Goal: Use online tool/utility: Utilize a website feature to perform a specific function

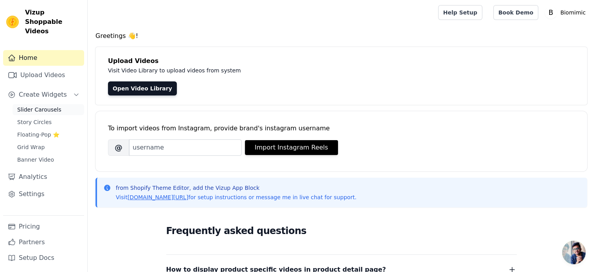
click at [34, 106] on span "Slider Carousels" at bounding box center [39, 110] width 44 height 8
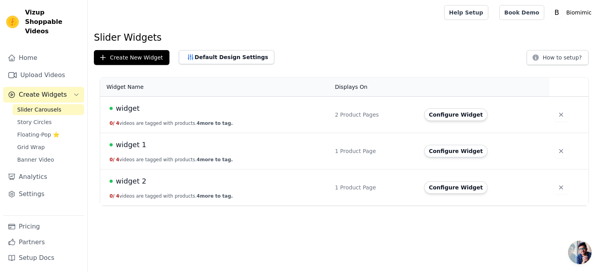
click at [163, 114] on td "widget 0 / 4 videos are tagged with products. 4 more to tag." at bounding box center [215, 115] width 230 height 36
click at [458, 117] on button "Configure Widget" at bounding box center [455, 114] width 63 height 13
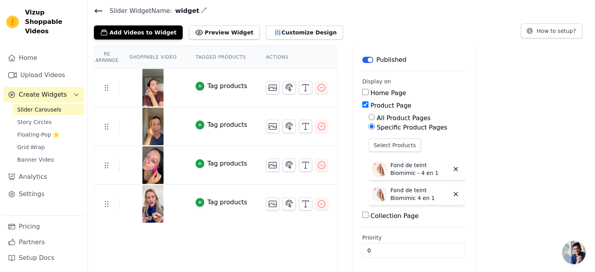
scroll to position [26, 0]
click at [362, 91] on div "Home Page" at bounding box center [413, 92] width 103 height 9
click at [362, 92] on input "Home Page" at bounding box center [365, 91] width 6 height 6
checkbox input "true"
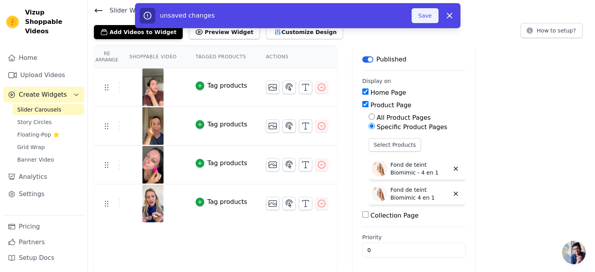
click at [426, 11] on button "Save" at bounding box center [425, 15] width 27 height 15
click at [426, 13] on button "Save" at bounding box center [425, 15] width 27 height 15
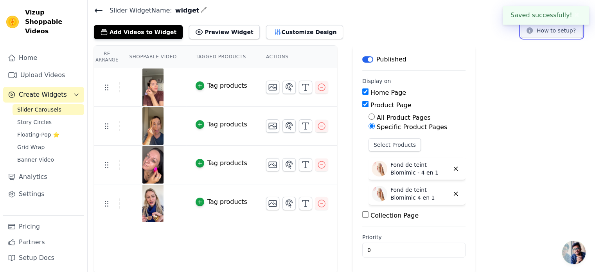
click at [548, 34] on button "How to setup?" at bounding box center [552, 30] width 62 height 15
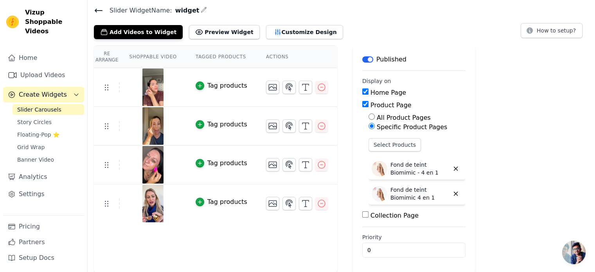
drag, startPoint x: 133, startPoint y: 32, endPoint x: 323, endPoint y: 36, distance: 189.5
click at [323, 36] on div "Add Videos to Widget Preview Widget Customize Design How to setup?" at bounding box center [341, 30] width 495 height 17
click at [161, 31] on button "Add Videos to Widget" at bounding box center [138, 32] width 89 height 14
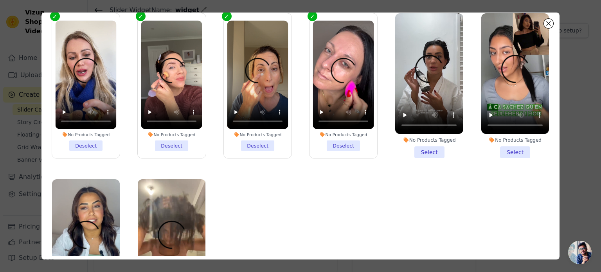
scroll to position [68, 0]
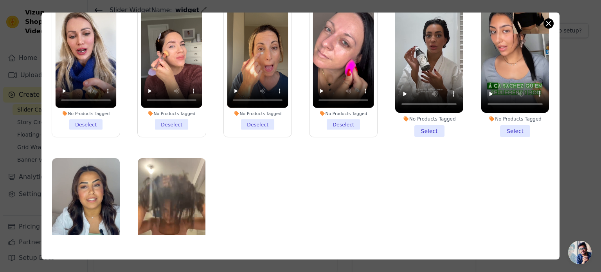
drag, startPoint x: 553, startPoint y: 18, endPoint x: 551, endPoint y: 22, distance: 4.0
click at [553, 18] on div "Filter Videos: All Videos Instagram Reels Uploaded Videos Sort by: Date Uploade…" at bounding box center [300, 136] width 519 height 247
click at [551, 22] on button "Close modal" at bounding box center [548, 23] width 9 height 9
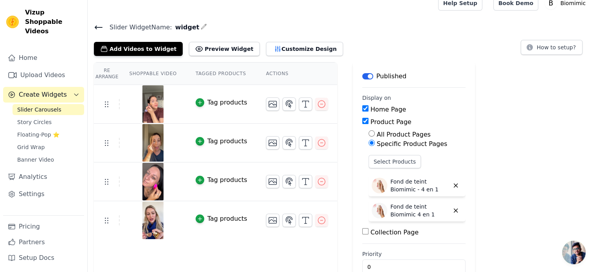
scroll to position [0, 0]
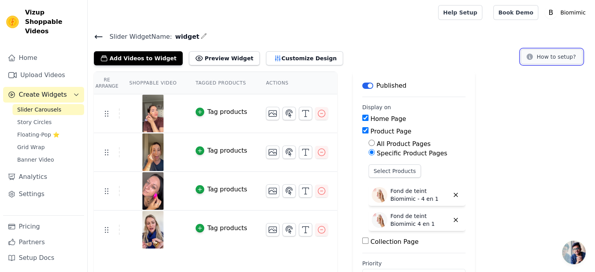
click at [538, 60] on button "How to setup?" at bounding box center [552, 56] width 62 height 15
